Goal: Task Accomplishment & Management: Complete application form

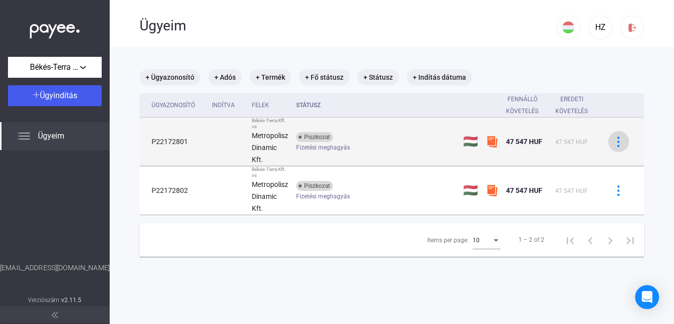
click at [616, 140] on img at bounding box center [619, 142] width 10 height 10
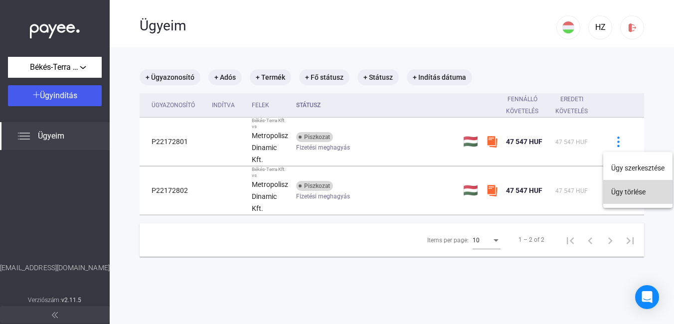
click at [623, 190] on button "Ügy törlése" at bounding box center [638, 192] width 69 height 24
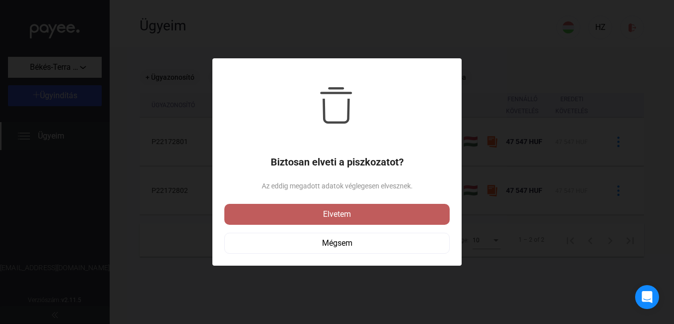
click at [331, 218] on div "Elvetem" at bounding box center [337, 215] width 220 height 12
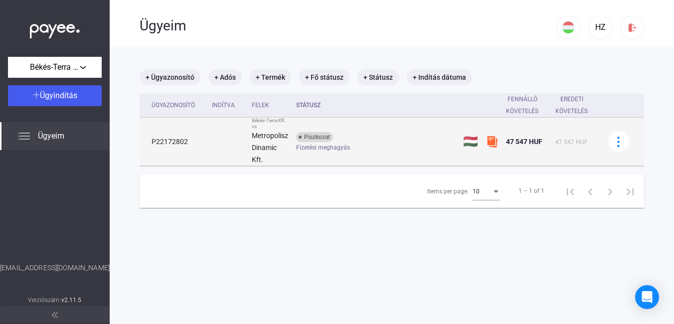
click at [330, 148] on span "Fizetési meghagyás" at bounding box center [323, 148] width 54 height 12
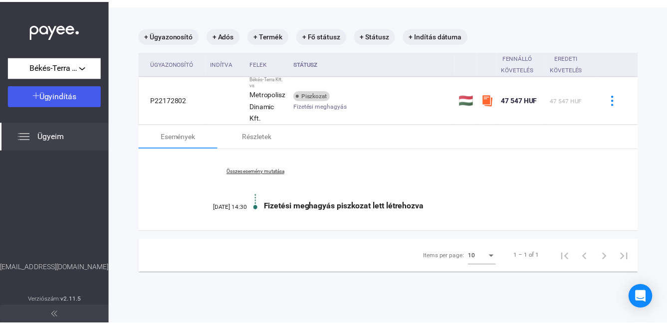
scroll to position [47, 0]
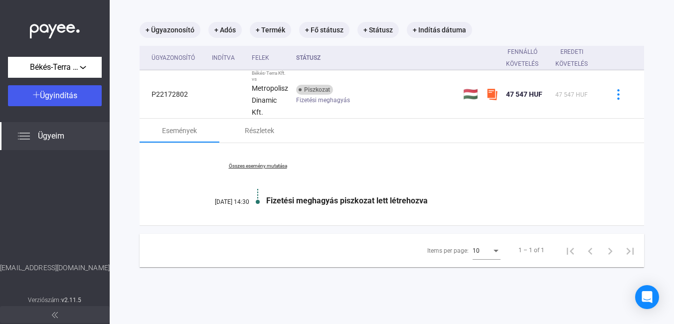
click at [278, 166] on link "Összes esemény mutatása" at bounding box center [258, 166] width 137 height 6
click at [274, 166] on link "Kevesebb esemény mutatása" at bounding box center [258, 166] width 137 height 6
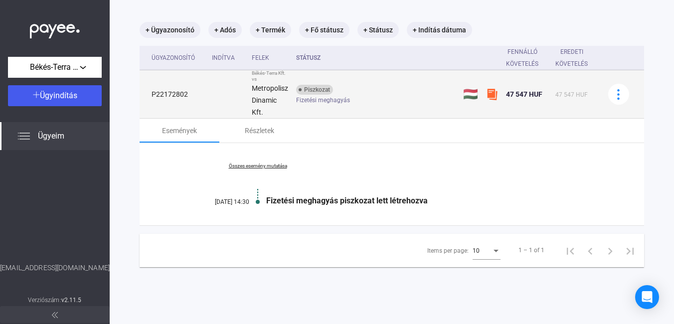
click at [311, 102] on span "Fizetési meghagyás" at bounding box center [323, 100] width 54 height 12
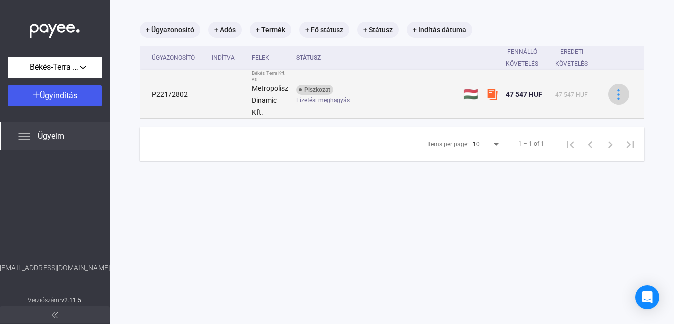
click at [614, 90] on img at bounding box center [619, 94] width 10 height 10
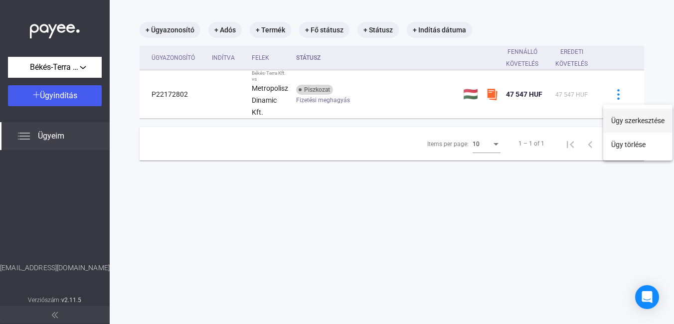
click at [619, 119] on button "Ügy szerkesztése" at bounding box center [638, 121] width 69 height 24
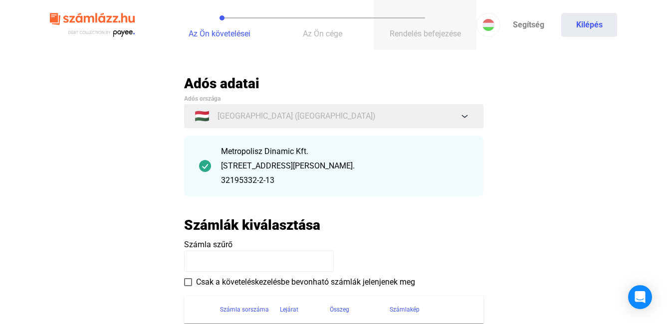
click at [418, 36] on span "Rendelés befejezése" at bounding box center [425, 33] width 71 height 9
click at [330, 32] on span "Az Ön cége" at bounding box center [322, 33] width 39 height 9
click at [596, 23] on button "Kilépés" at bounding box center [589, 25] width 56 height 24
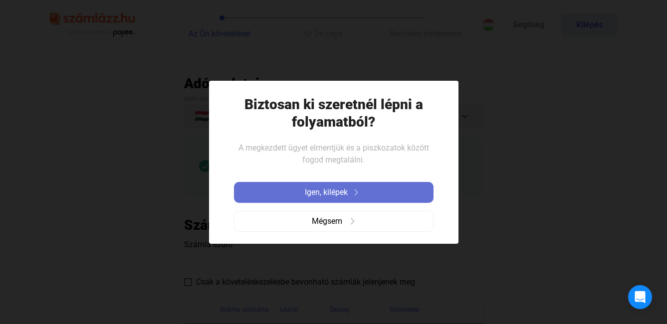
click at [342, 195] on span "Igen, kilépek" at bounding box center [326, 193] width 43 height 12
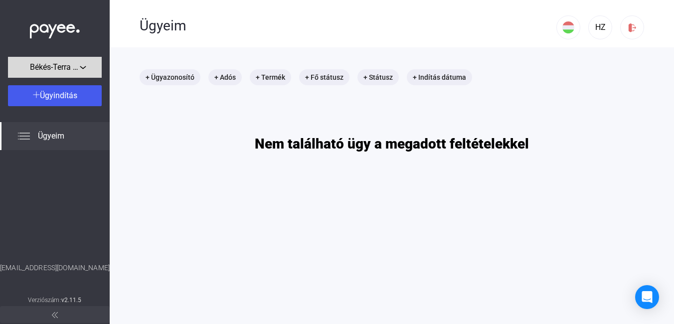
click at [55, 64] on span "Békés-Terra Kft." at bounding box center [55, 67] width 50 height 12
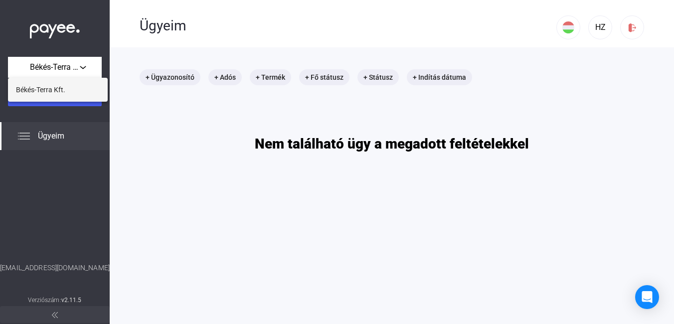
click at [44, 89] on span "Békés-Terra Kft." at bounding box center [40, 90] width 49 height 12
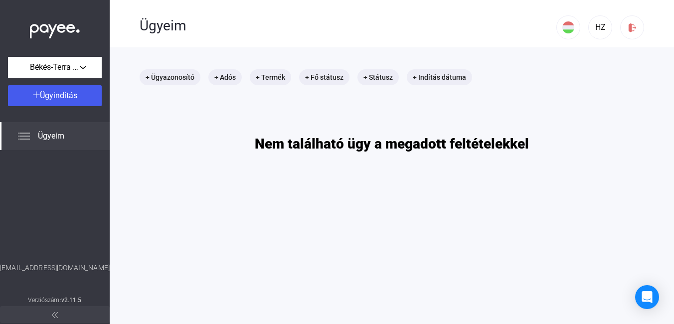
click at [27, 135] on img at bounding box center [24, 136] width 12 height 12
click at [63, 136] on span "Ügyeim" at bounding box center [51, 136] width 26 height 12
click at [55, 100] on span "Ügyindítás" at bounding box center [58, 95] width 37 height 9
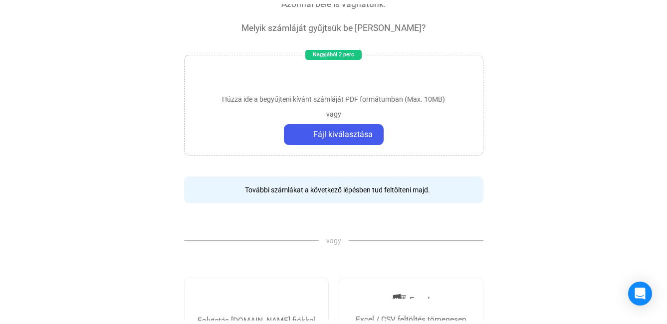
scroll to position [100, 0]
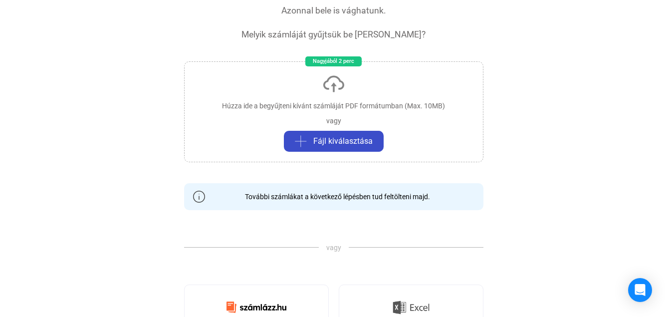
click at [327, 143] on span "Fájl kiválasztása" at bounding box center [342, 141] width 59 height 12
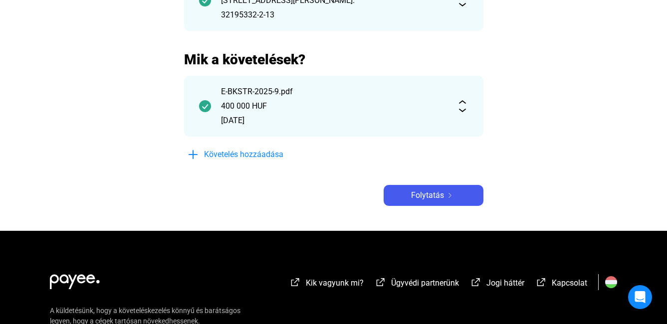
scroll to position [166, 0]
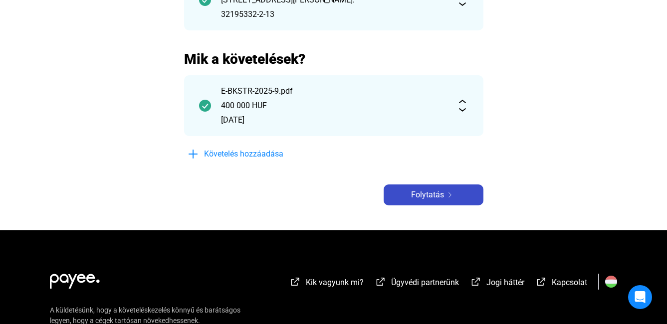
click at [429, 197] on span "Folytatás" at bounding box center [427, 195] width 33 height 12
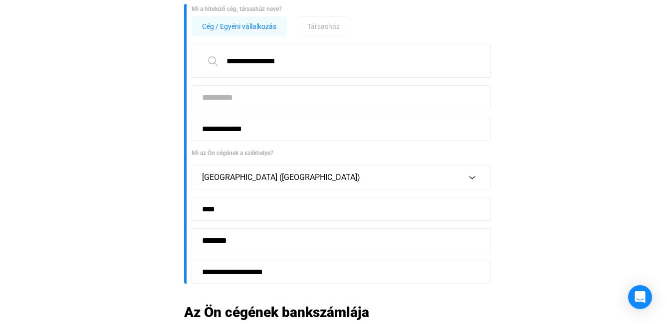
scroll to position [100, 0]
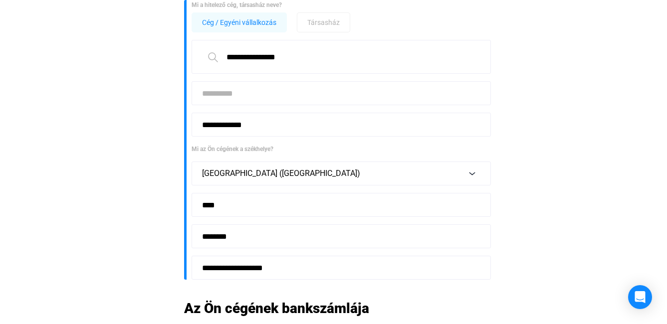
click at [212, 58] on input "**********" at bounding box center [341, 57] width 299 height 34
click at [222, 92] on input at bounding box center [341, 93] width 299 height 24
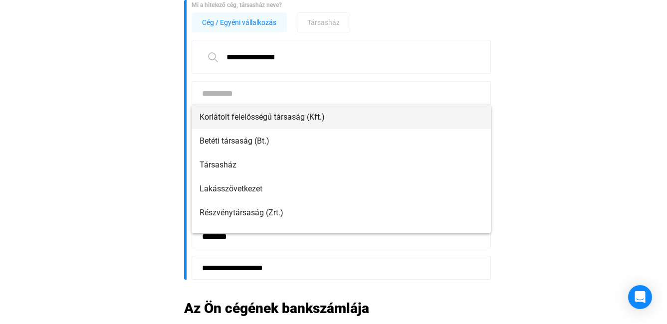
click at [227, 113] on span "Korlátolt felelősségű társaság (Kft.)" at bounding box center [341, 117] width 283 height 12
type input "**********"
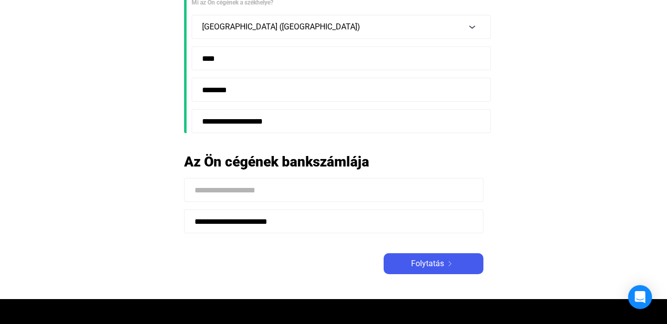
scroll to position [266, 0]
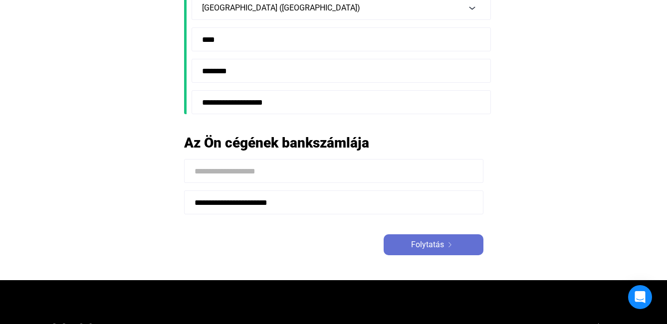
click at [412, 244] on span "Folytatás" at bounding box center [427, 245] width 33 height 12
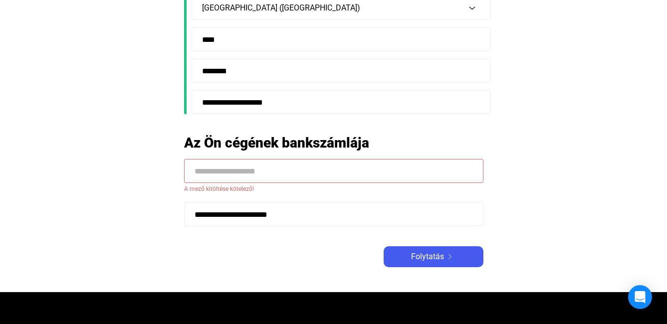
click at [312, 171] on input at bounding box center [333, 171] width 299 height 24
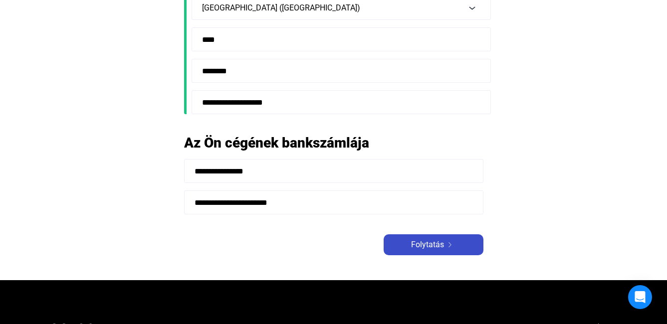
type input "**********"
click at [418, 243] on span "Folytatás" at bounding box center [427, 245] width 33 height 12
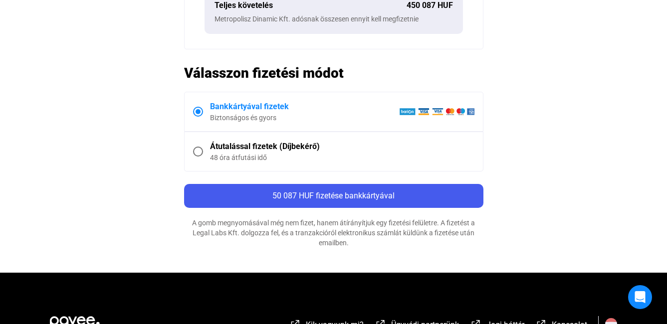
scroll to position [532, 0]
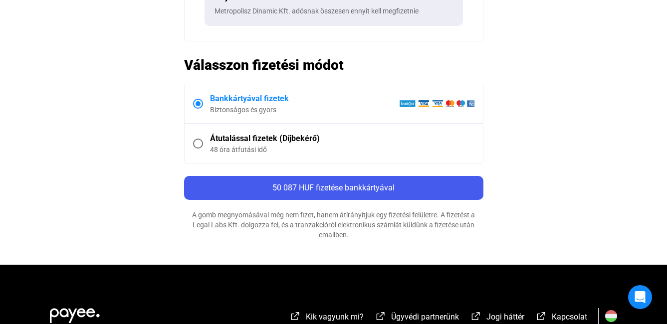
click at [195, 141] on span at bounding box center [198, 144] width 10 height 10
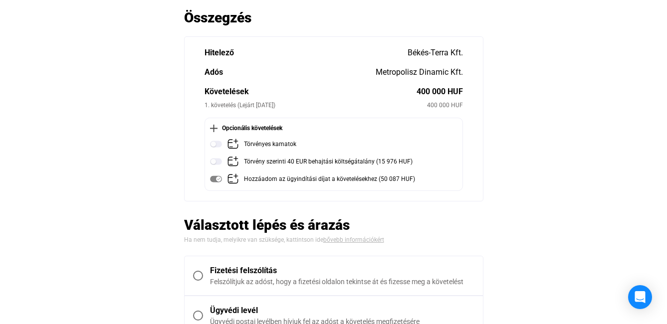
scroll to position [66, 0]
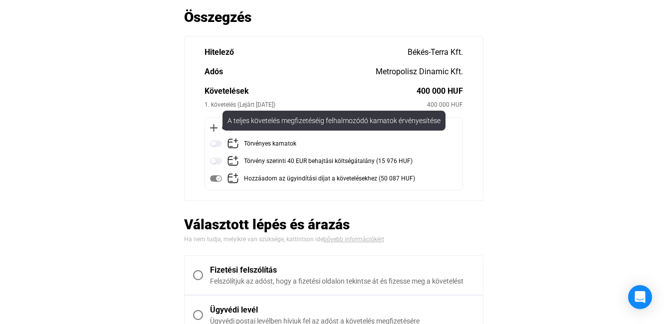
click at [219, 144] on img at bounding box center [216, 144] width 12 height 12
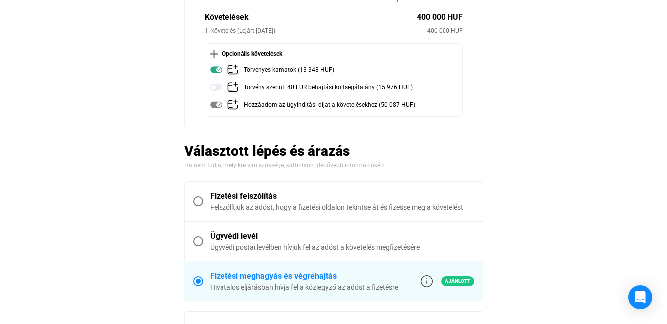
scroll to position [133, 0]
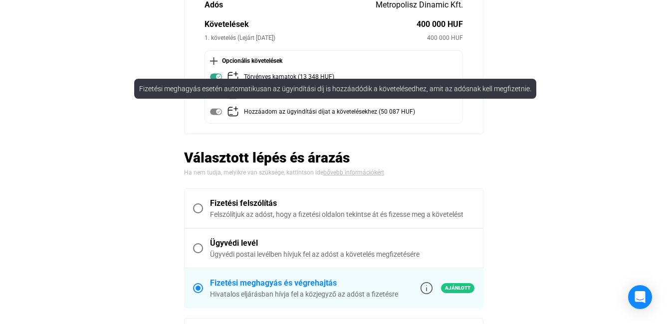
click at [216, 76] on mat-tooltip-component "Fizetési meghagyás esetén automatikusan az ügyindítási díj is hozzáadódik a köv…" at bounding box center [335, 89] width 416 height 34
click at [217, 75] on mat-tooltip-component "Fizetési meghagyás esetén automatikusan az ügyindítási díj is hozzáadódik a köv…" at bounding box center [335, 89] width 416 height 34
click at [233, 74] on mat-tooltip-component "Fizetési meghagyás esetén automatikusan az ügyindítási díj is hozzáadódik a köv…" at bounding box center [335, 89] width 416 height 34
click at [293, 76] on mat-tooltip-component "Fizetési meghagyás esetén automatikusan az ügyindítási díj is hozzáadódik a köv…" at bounding box center [335, 89] width 416 height 34
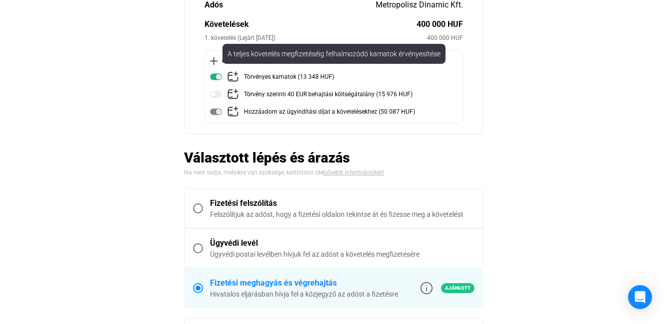
click at [254, 75] on div "Törvényes kamatok (13 348 HUF)" at bounding box center [289, 77] width 90 height 12
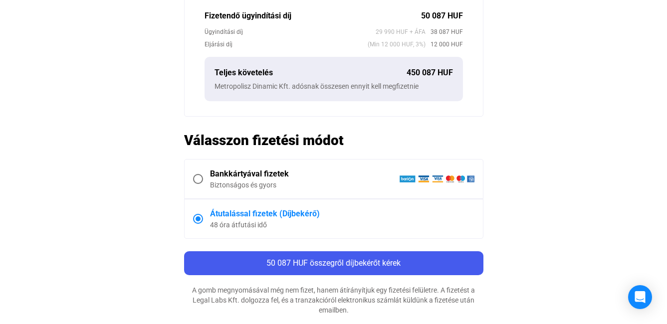
scroll to position [499, 0]
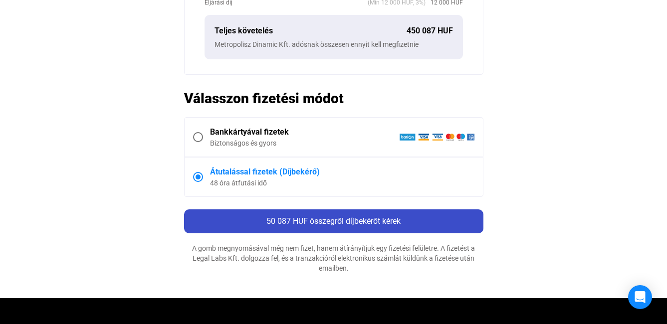
click at [295, 222] on span "50 087 HUF összegről díjbekérőt kérek" at bounding box center [333, 221] width 134 height 9
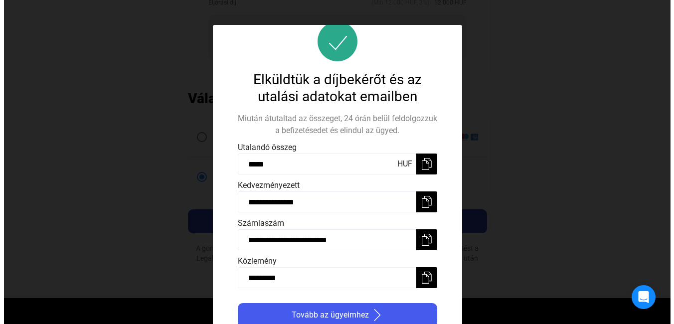
scroll to position [24, 0]
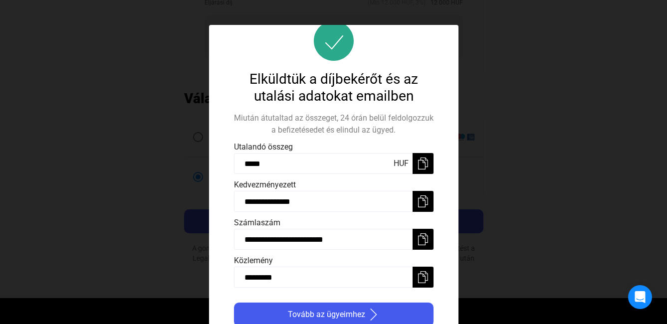
drag, startPoint x: 357, startPoint y: 237, endPoint x: 238, endPoint y: 234, distance: 118.8
click at [238, 234] on input "**********" at bounding box center [334, 239] width 200 height 21
drag, startPoint x: 298, startPoint y: 202, endPoint x: 237, endPoint y: 202, distance: 60.9
click at [237, 202] on input "**********" at bounding box center [334, 201] width 200 height 21
drag, startPoint x: 294, startPoint y: 276, endPoint x: 203, endPoint y: 271, distance: 90.9
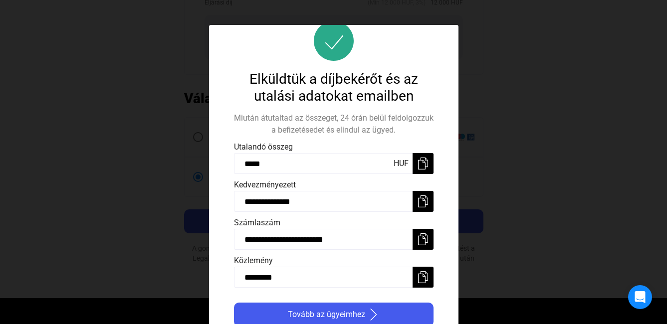
click at [203, 271] on div "**********" at bounding box center [333, 162] width 667 height 324
click at [516, 246] on div at bounding box center [333, 162] width 667 height 324
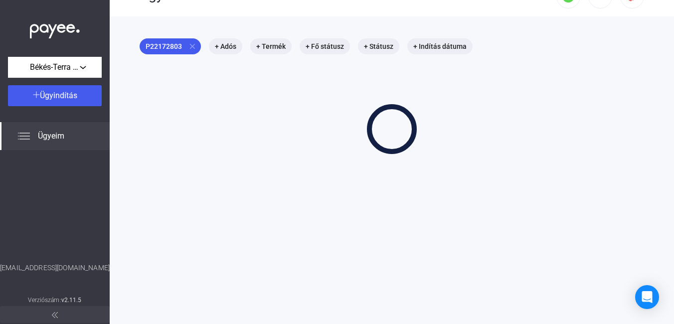
scroll to position [14, 0]
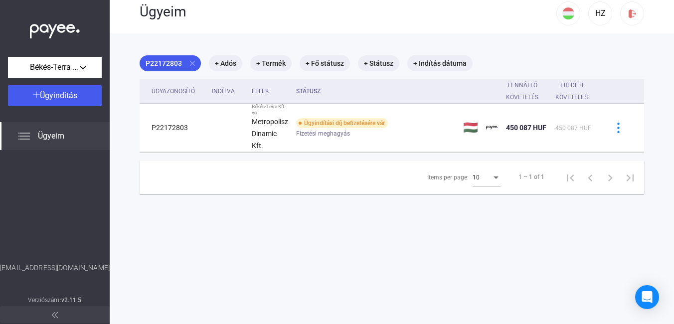
click at [25, 134] on img at bounding box center [24, 136] width 12 height 12
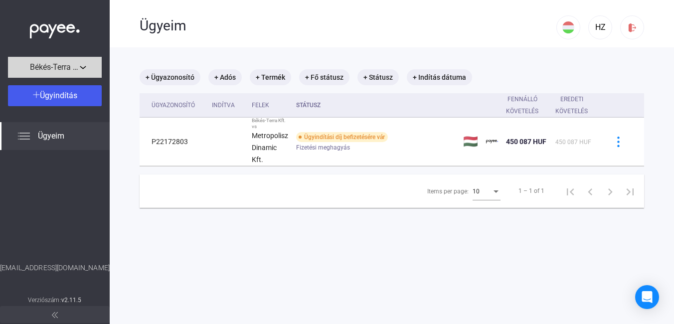
click at [64, 67] on span "Békés-Terra Kft." at bounding box center [55, 67] width 50 height 12
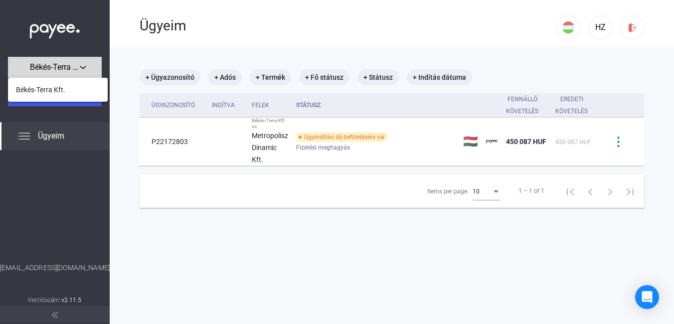
click at [64, 67] on div at bounding box center [337, 162] width 674 height 324
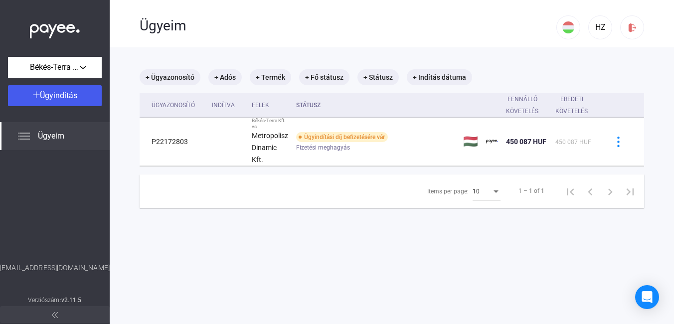
click at [57, 316] on img at bounding box center [55, 315] width 6 height 6
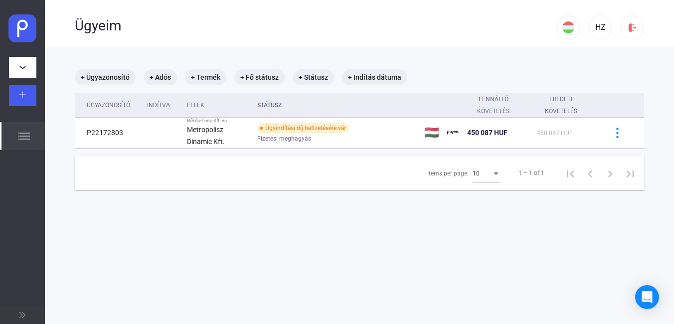
click at [25, 312] on img at bounding box center [22, 315] width 6 height 6
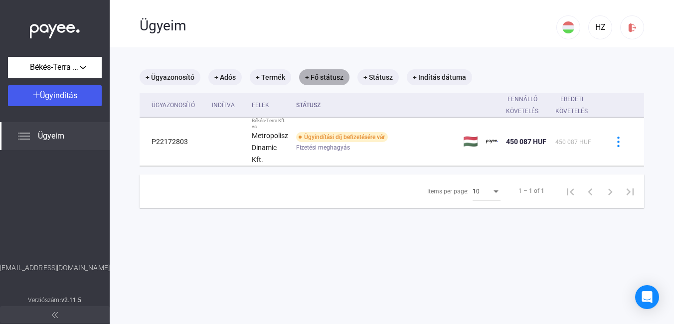
click at [325, 76] on mat-chip "+ Fő státusz" at bounding box center [324, 77] width 50 height 16
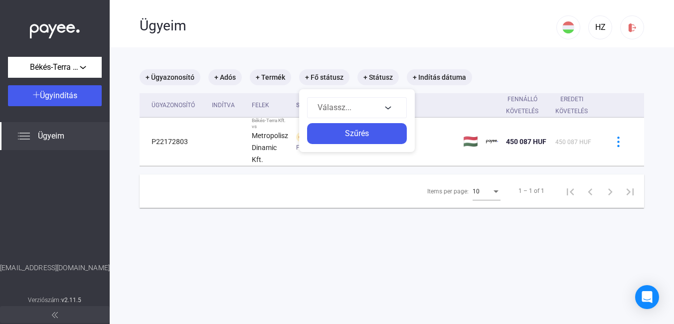
click at [450, 76] on div at bounding box center [337, 162] width 674 height 324
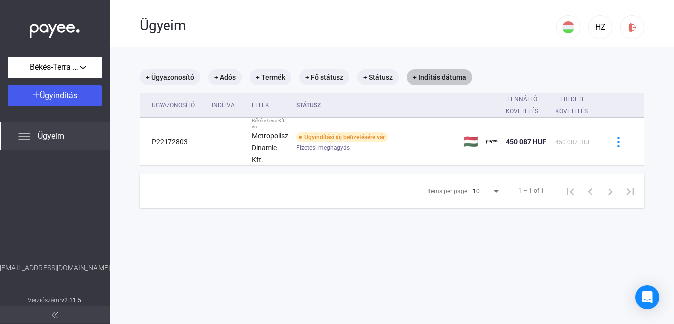
click at [450, 76] on mat-chip "+ Indítás dátuma" at bounding box center [439, 77] width 65 height 16
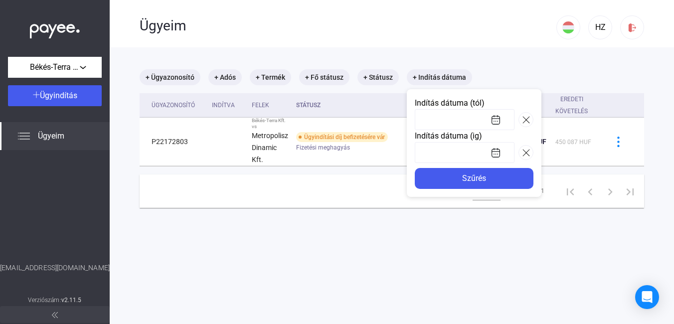
click at [512, 70] on div at bounding box center [337, 162] width 674 height 324
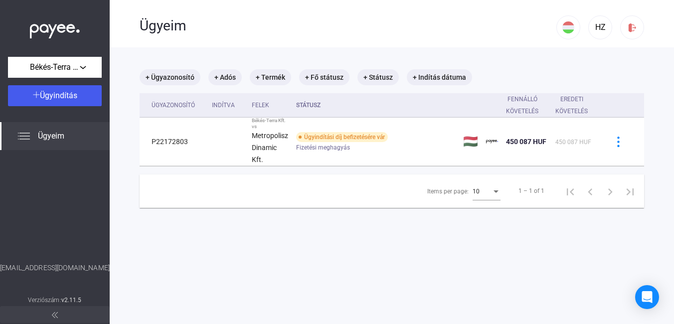
click at [42, 135] on span "Ügyeim" at bounding box center [51, 136] width 26 height 12
click at [37, 71] on span "Békés-Terra Kft." at bounding box center [55, 67] width 50 height 12
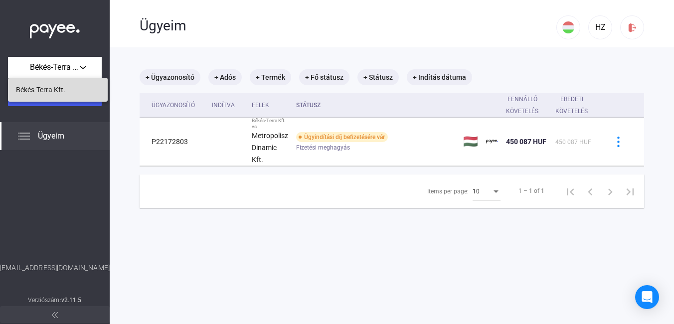
click at [33, 89] on span "Békés-Terra Kft." at bounding box center [40, 90] width 49 height 12
